Goal: Task Accomplishment & Management: Complete application form

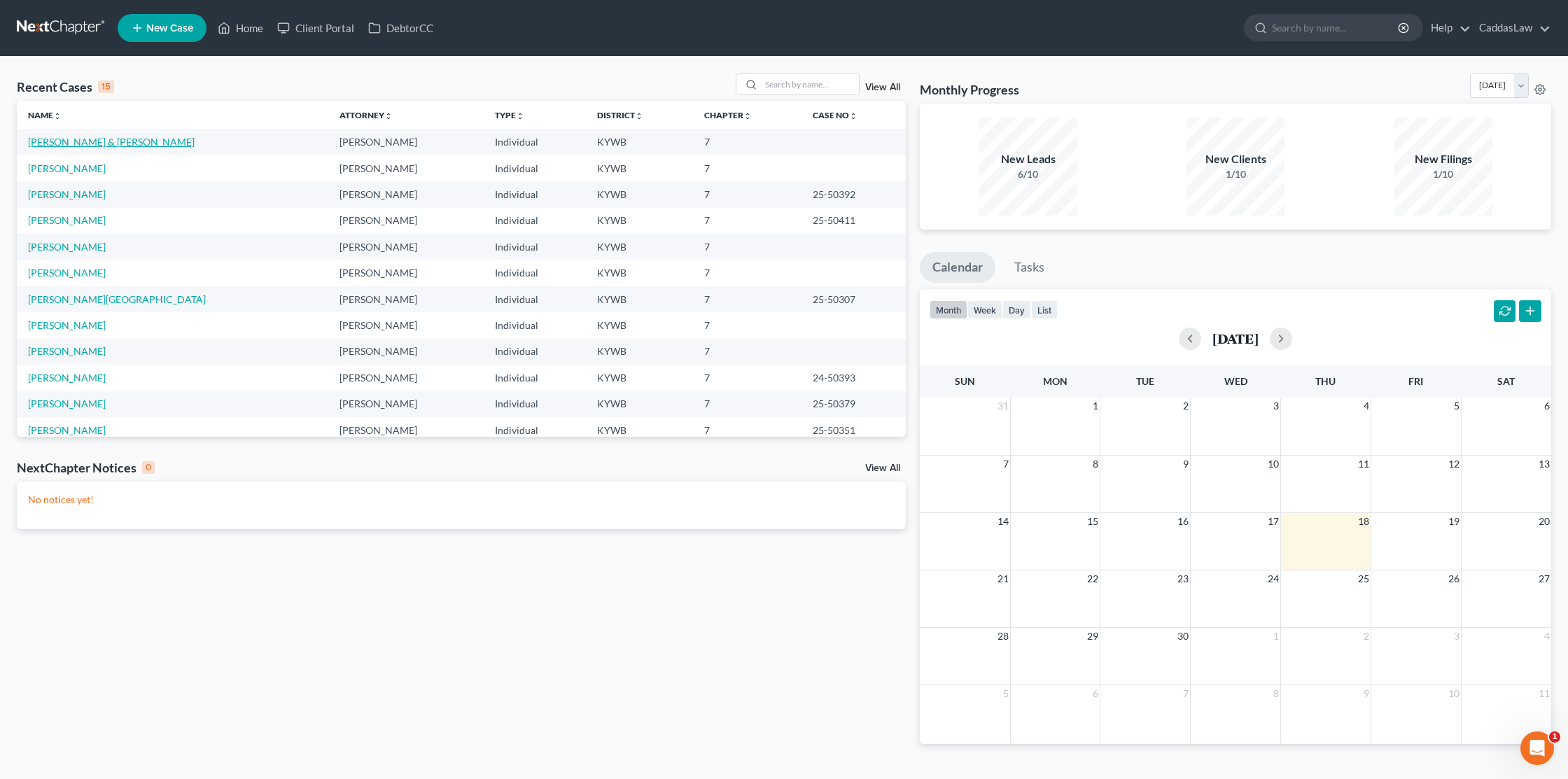
click at [99, 140] on link "[PERSON_NAME] & [PERSON_NAME]" at bounding box center [111, 142] width 166 height 12
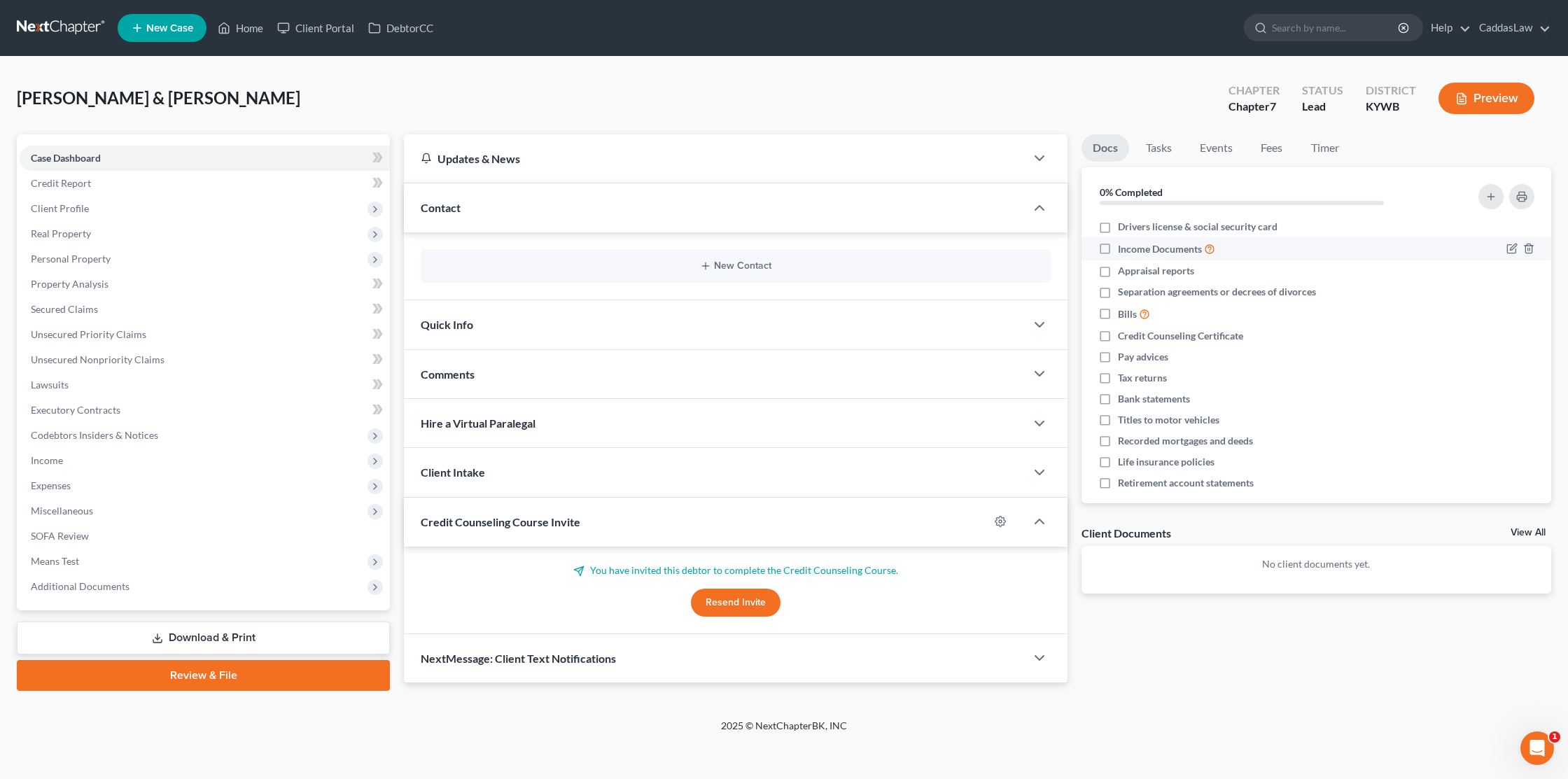
click at [1118, 250] on label "Income Documents" at bounding box center [1166, 249] width 98 height 16
click at [1124, 250] on input "Income Documents" at bounding box center [1128, 245] width 9 height 9
checkbox input "true"
click at [1118, 274] on label "Appraisal reports" at bounding box center [1156, 271] width 76 height 14
click at [1124, 273] on input "Appraisal reports" at bounding box center [1128, 268] width 9 height 9
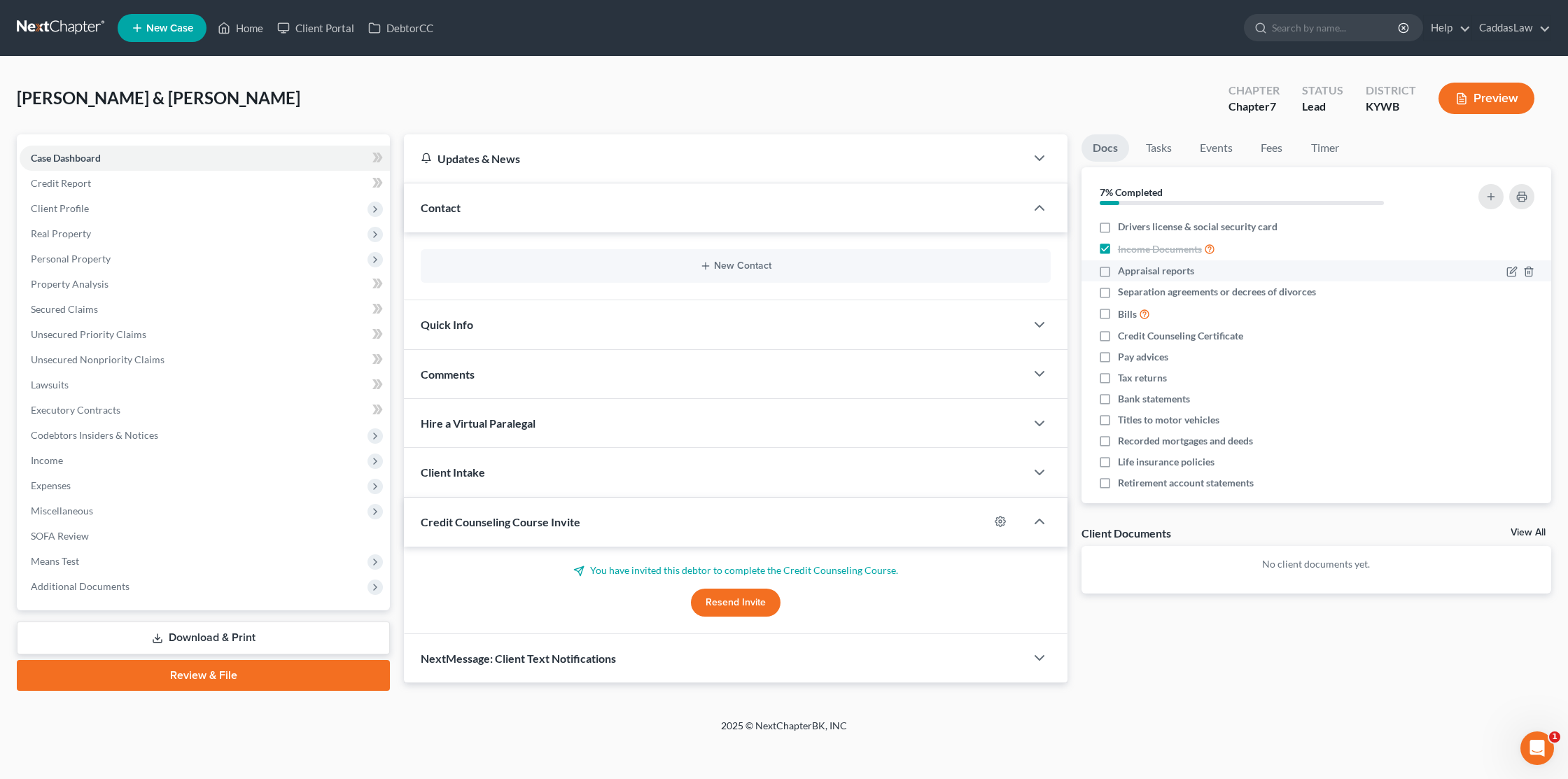
checkbox input "true"
click at [1118, 292] on label "Separation agreements or decrees of divorces" at bounding box center [1217, 291] width 198 height 14
click at [1124, 292] on input "Separation agreements or decrees of divorces" at bounding box center [1128, 289] width 9 height 9
checkbox input "true"
click at [1118, 318] on label "Bills" at bounding box center [1134, 314] width 32 height 16
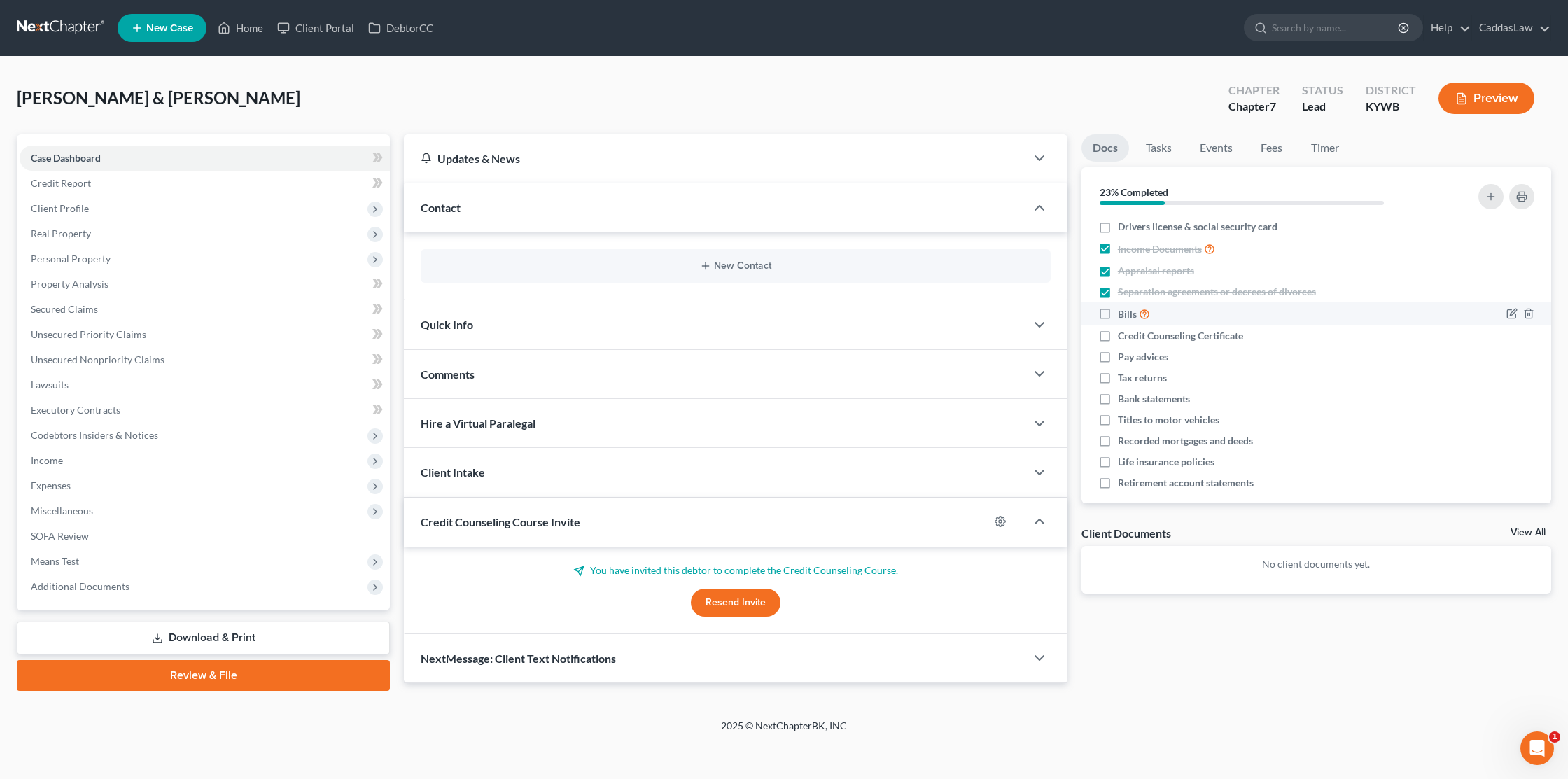
click at [1124, 315] on input "Bills" at bounding box center [1128, 310] width 9 height 9
checkbox input "true"
click at [1118, 335] on label "Credit Counseling Certificate" at bounding box center [1180, 336] width 125 height 14
click at [1124, 335] on input "Credit Counseling Certificate" at bounding box center [1128, 334] width 9 height 9
click at [1118, 337] on label "Credit Counseling Certificate" at bounding box center [1180, 336] width 125 height 14
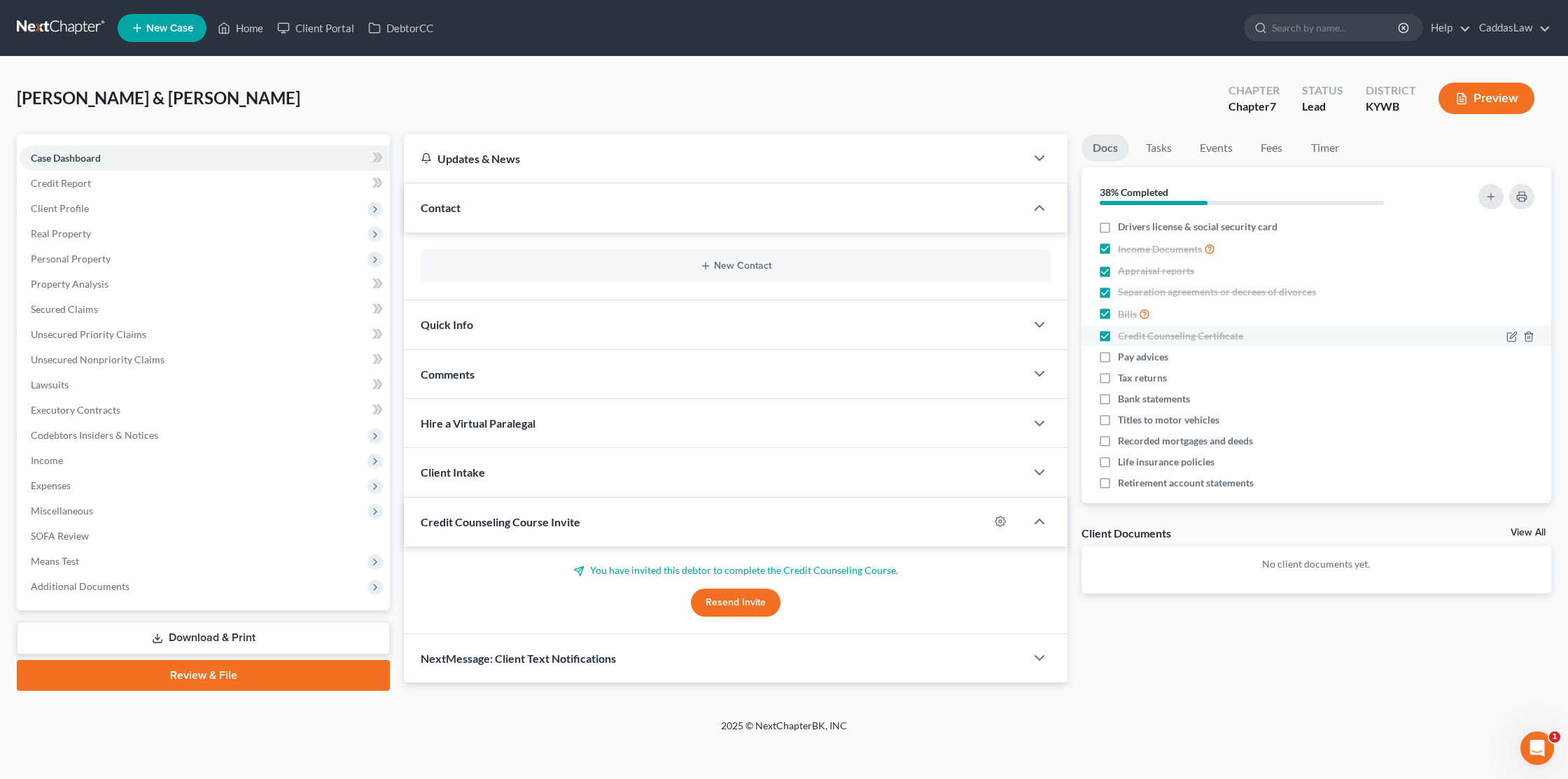
click at [1124, 337] on input "Credit Counseling Certificate" at bounding box center [1128, 334] width 9 height 9
checkbox input "false"
click at [1118, 352] on label "Pay advices" at bounding box center [1143, 356] width 51 height 14
click at [1124, 352] on input "Pay advices" at bounding box center [1128, 354] width 9 height 9
checkbox input "true"
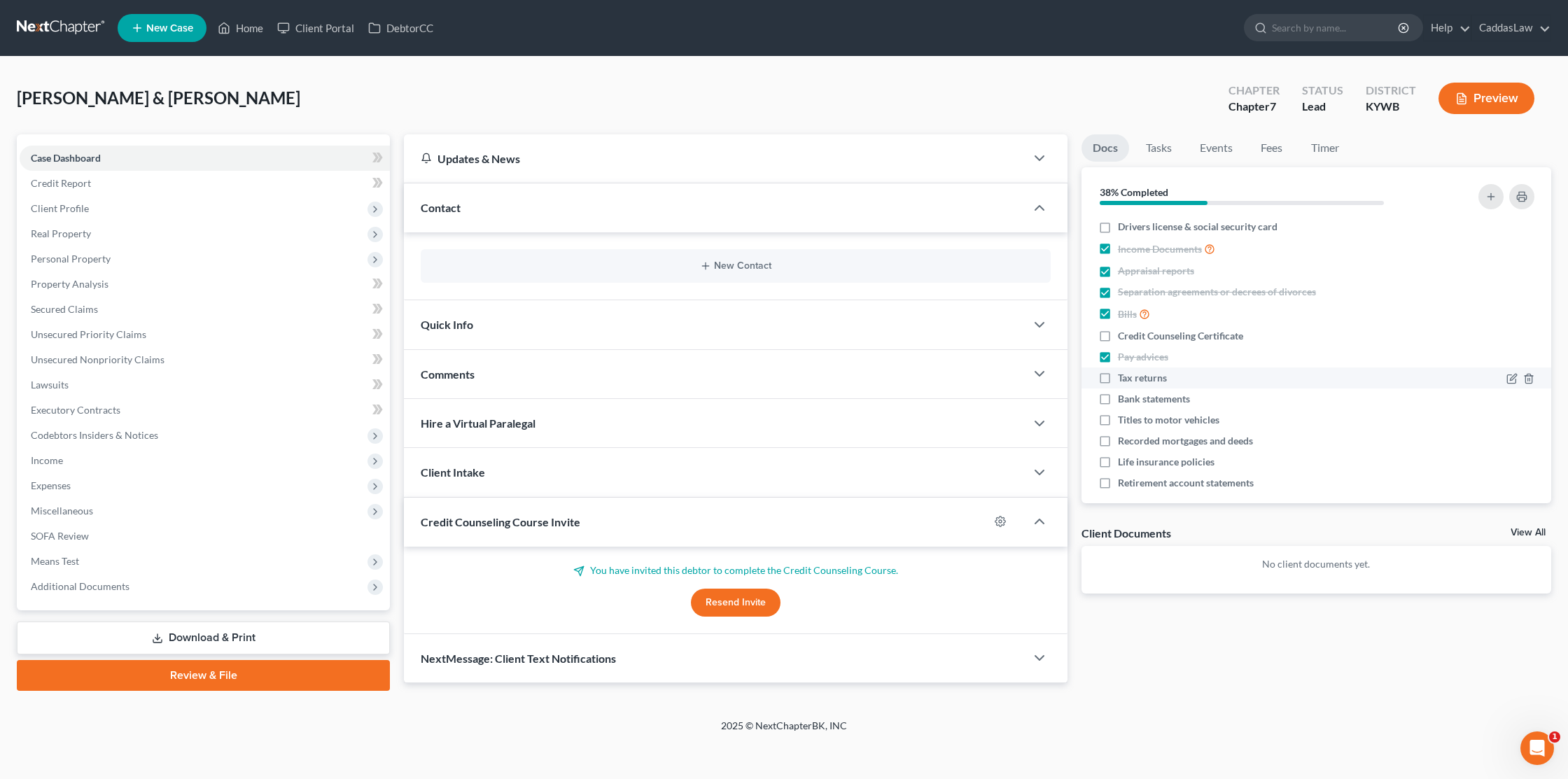
click at [1118, 373] on label "Tax returns" at bounding box center [1142, 378] width 49 height 14
click at [1124, 373] on input "Tax returns" at bounding box center [1128, 376] width 9 height 9
checkbox input "true"
click at [1118, 393] on label "Bank statements" at bounding box center [1154, 398] width 72 height 14
click at [1124, 393] on input "Bank statements" at bounding box center [1128, 396] width 9 height 9
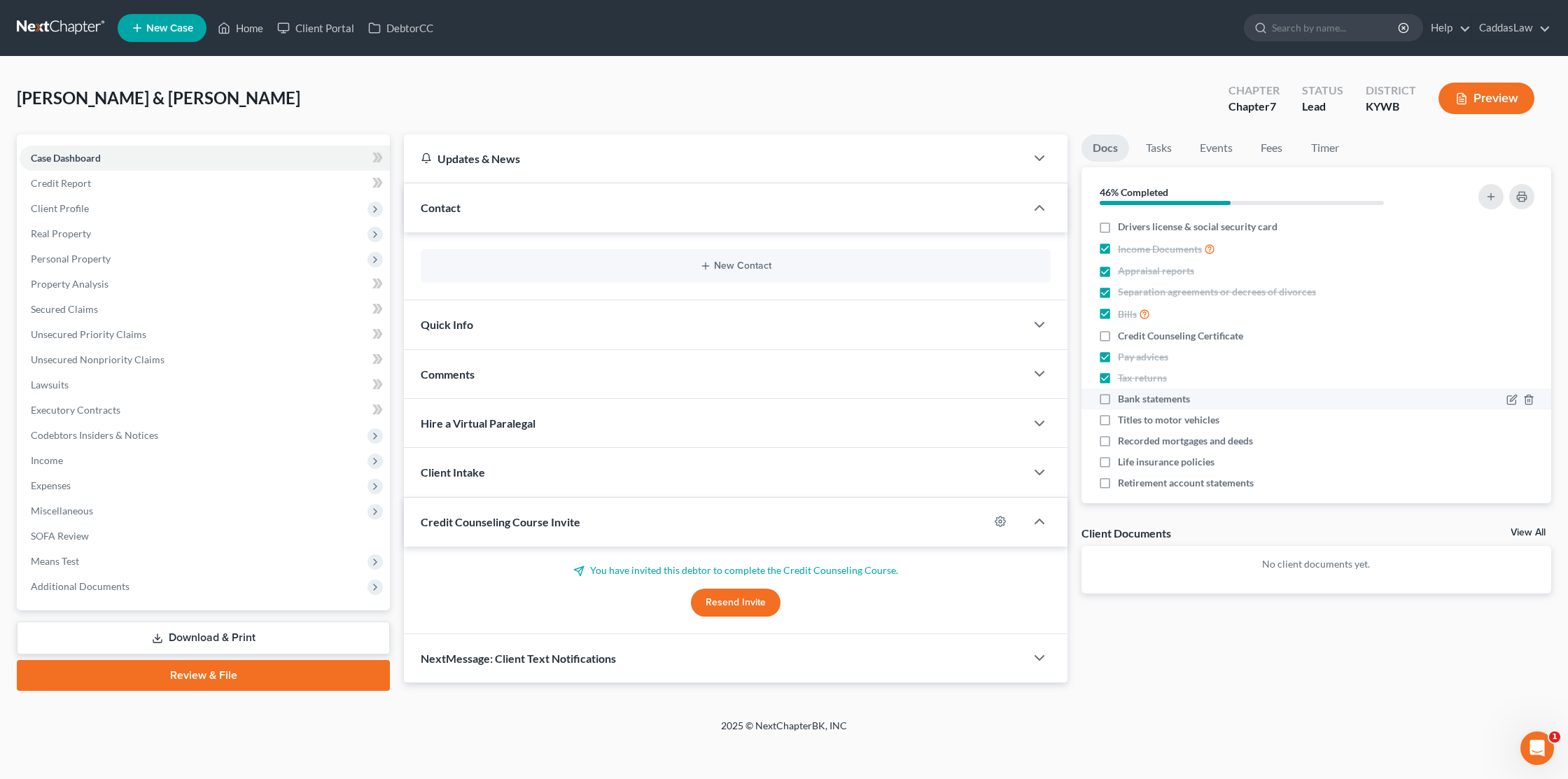
checkbox input "true"
click at [1118, 420] on label "Titles to motor vehicles" at bounding box center [1168, 420] width 101 height 14
click at [1124, 420] on input "Titles to motor vehicles" at bounding box center [1128, 417] width 9 height 9
checkbox input "true"
click at [1118, 445] on label "Recorded mortgages and deeds" at bounding box center [1185, 441] width 135 height 14
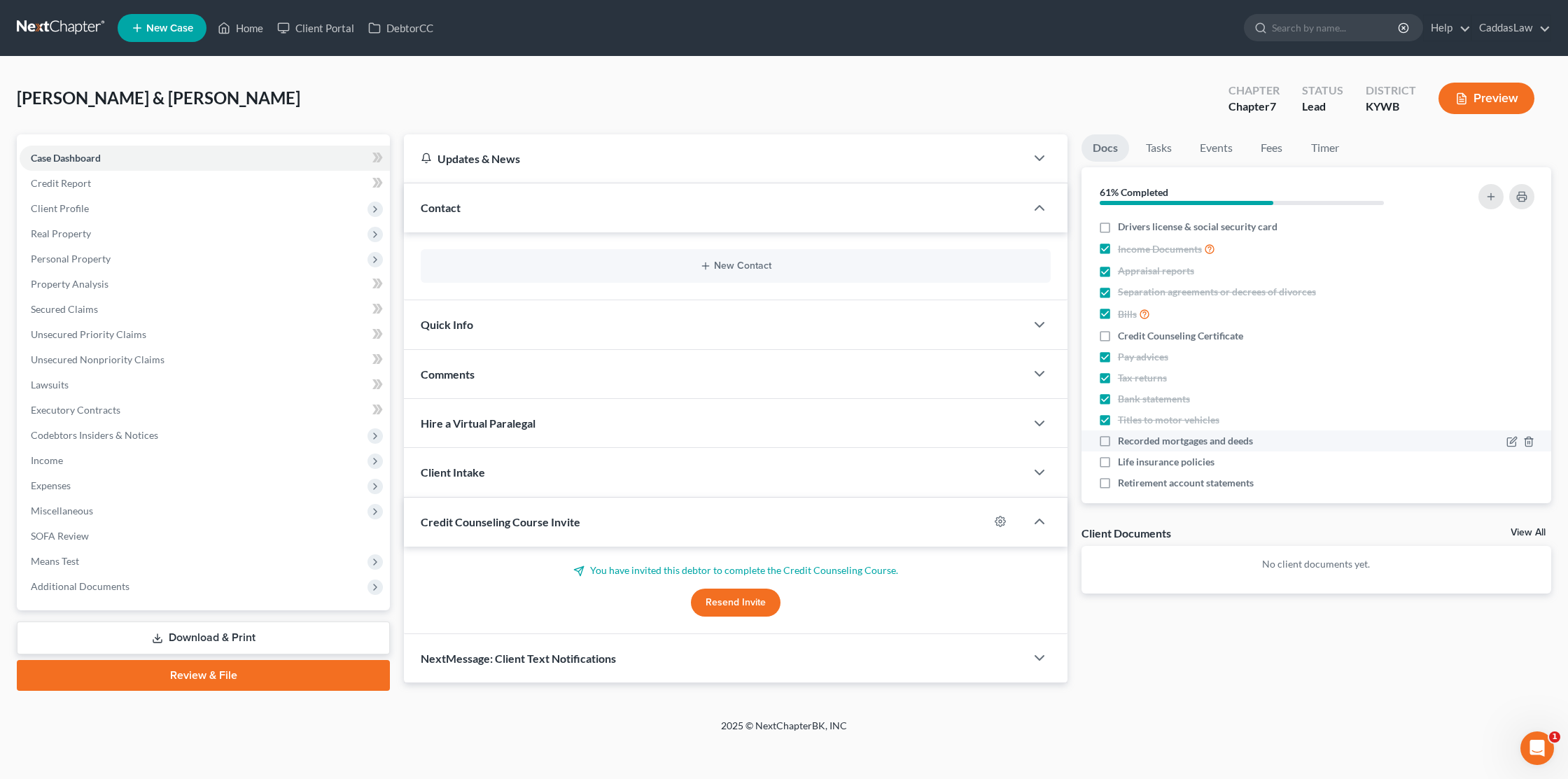
click at [1124, 443] on input "Recorded mortgages and deeds" at bounding box center [1128, 439] width 9 height 9
checkbox input "true"
click at [1118, 459] on label "Life insurance policies" at bounding box center [1166, 461] width 97 height 14
click at [1124, 459] on input "Life insurance policies" at bounding box center [1128, 459] width 9 height 9
checkbox input "true"
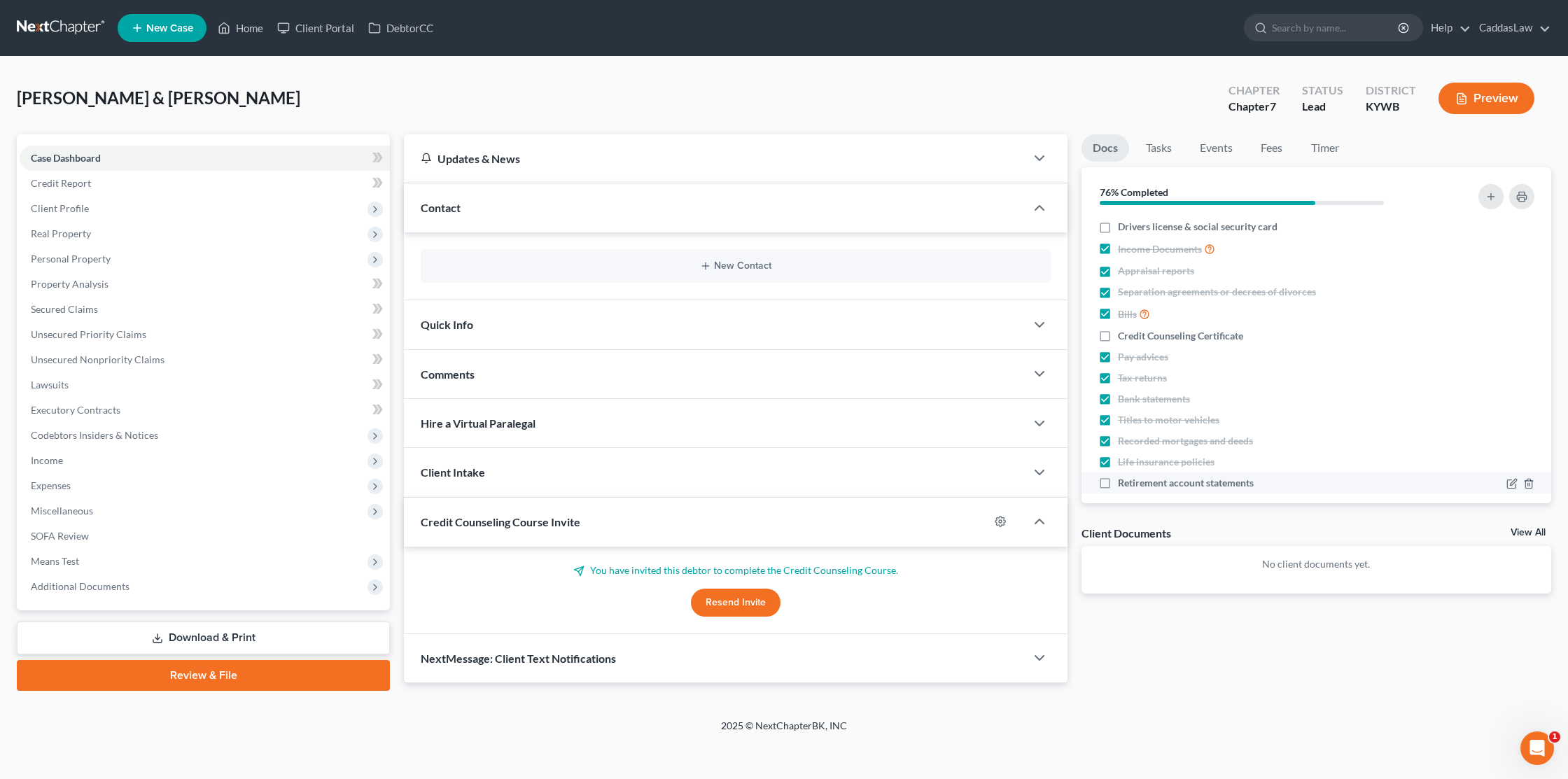
click at [1118, 480] on label "Retirement account statements" at bounding box center [1185, 483] width 136 height 14
click at [1124, 480] on input "Retirement account statements" at bounding box center [1128, 480] width 9 height 9
checkbox input "true"
click at [1118, 224] on label "Drivers license & social security card" at bounding box center [1198, 227] width 160 height 14
click at [1124, 224] on input "Drivers license & social security card" at bounding box center [1128, 224] width 9 height 9
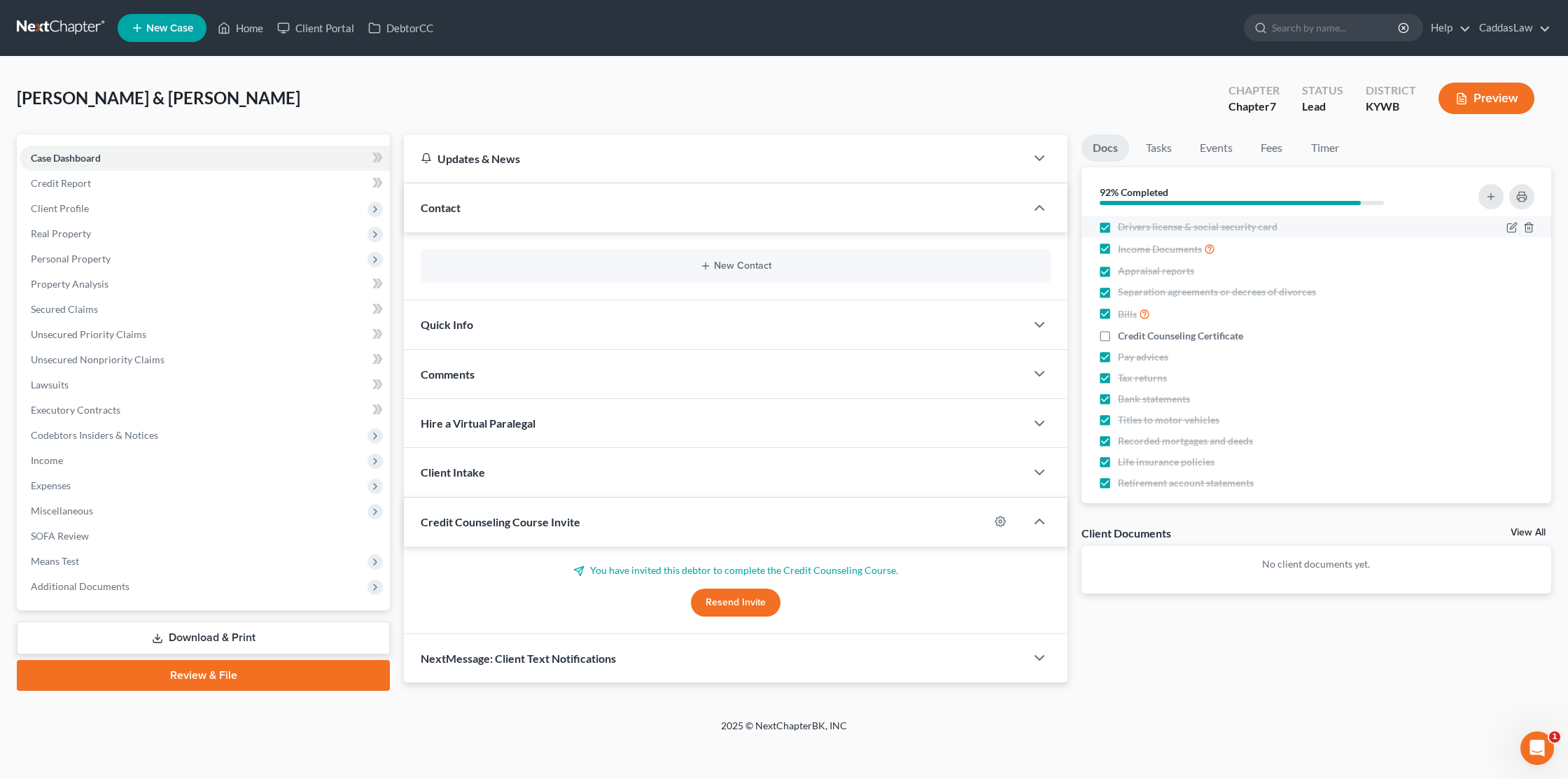
click at [1118, 224] on label "Drivers license & social security card" at bounding box center [1198, 227] width 160 height 14
click at [1124, 224] on input "Drivers license & social security card" at bounding box center [1128, 224] width 9 height 9
checkbox input "false"
